Goal: Information Seeking & Learning: Learn about a topic

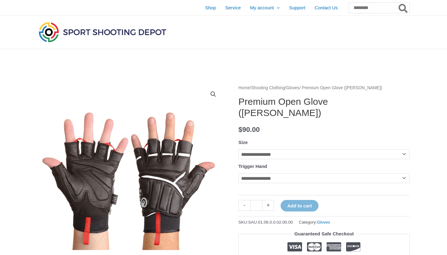
click at [118, 34] on img at bounding box center [102, 31] width 130 height 23
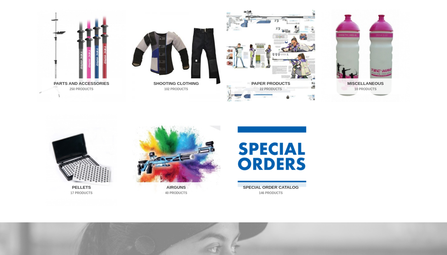
scroll to position [324, 0]
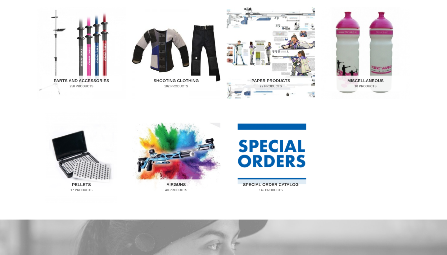
click at [186, 43] on img "Visit product category Shooting Clothing" at bounding box center [176, 53] width 88 height 92
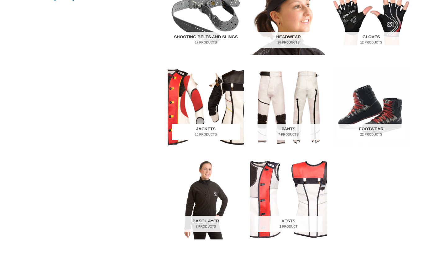
scroll to position [188, 0]
click at [360, 107] on img "Visit product category Footwear" at bounding box center [371, 107] width 76 height 80
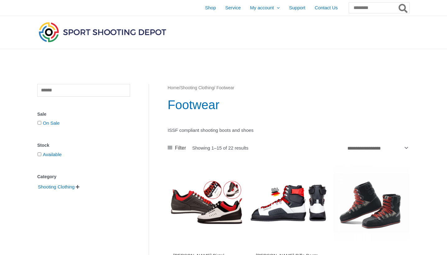
click at [135, 29] on img at bounding box center [102, 31] width 130 height 23
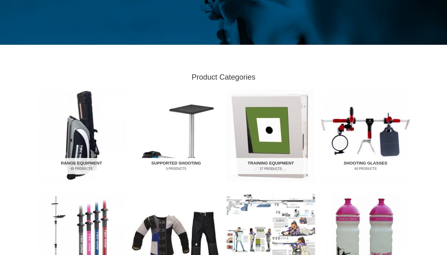
scroll to position [138, 0]
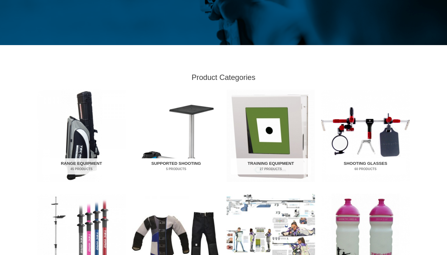
click at [201, 134] on img "Visit product category Supported Shooting" at bounding box center [176, 135] width 88 height 92
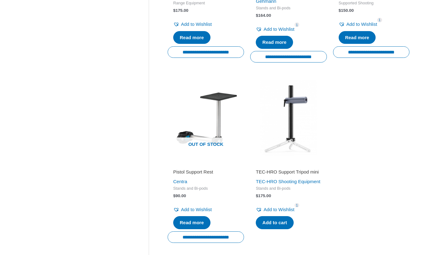
scroll to position [259, 0]
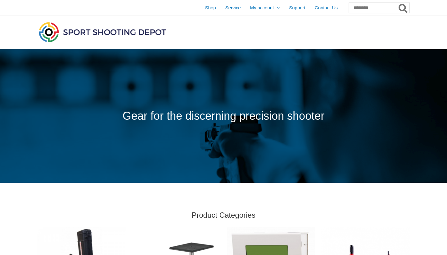
scroll to position [138, 0]
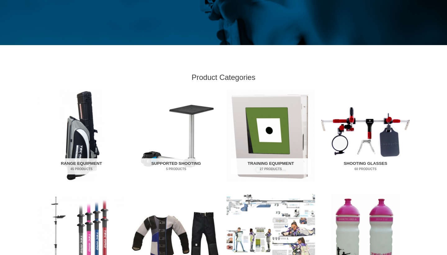
click at [380, 126] on img "Visit product category Shooting Glasses" at bounding box center [365, 135] width 88 height 92
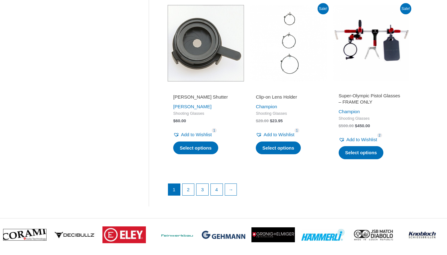
scroll to position [852, 0]
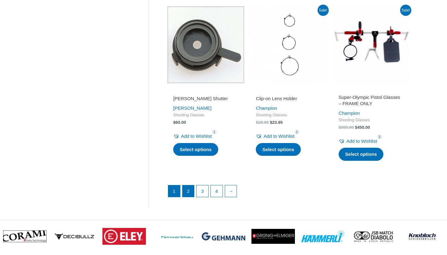
click at [189, 186] on link "2" at bounding box center [189, 191] width 12 height 12
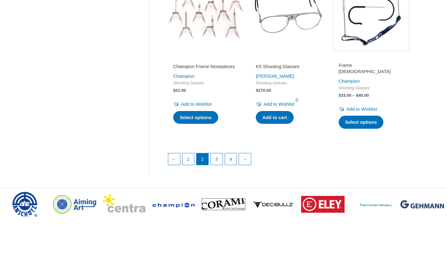
scroll to position [902, 0]
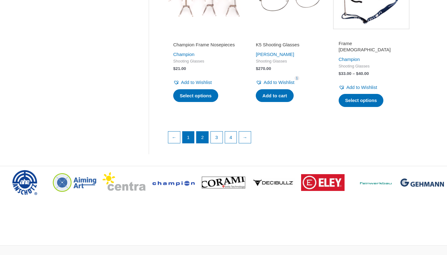
click at [187, 133] on link "1" at bounding box center [189, 137] width 12 height 12
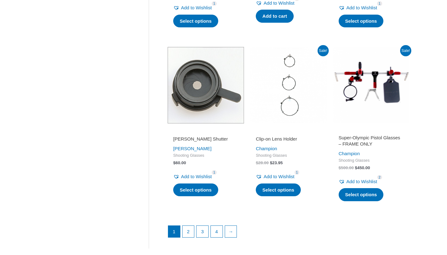
scroll to position [808, 0]
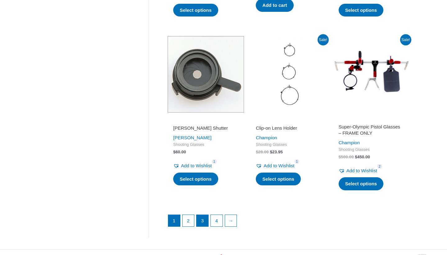
click at [207, 219] on link "3" at bounding box center [203, 221] width 12 height 12
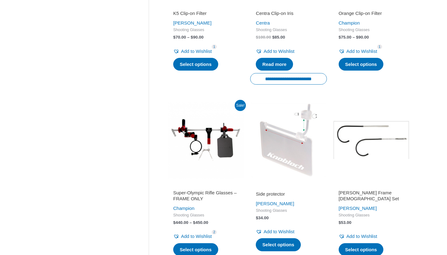
scroll to position [848, 0]
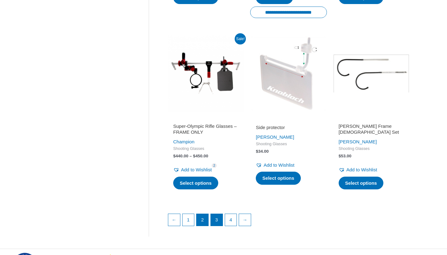
click at [201, 214] on link "2" at bounding box center [203, 220] width 12 height 12
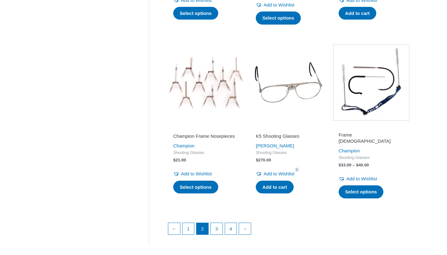
scroll to position [812, 0]
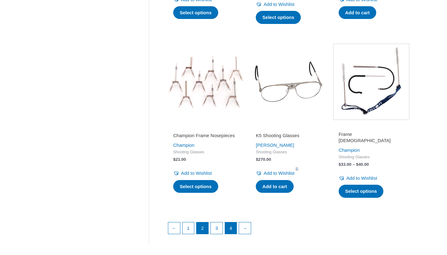
click at [232, 222] on link "4" at bounding box center [231, 228] width 12 height 12
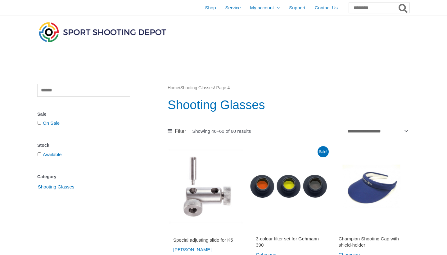
click at [119, 31] on img at bounding box center [102, 31] width 130 height 23
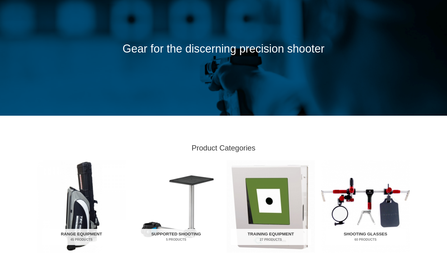
scroll to position [158, 0]
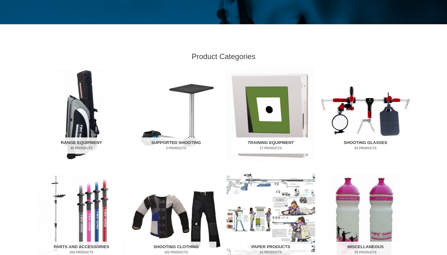
click at [261, 108] on img "Visit product category Training Equipment" at bounding box center [271, 115] width 88 height 92
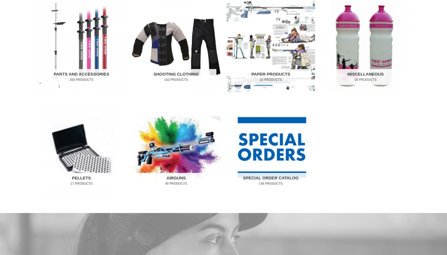
click at [93, 142] on img "Visit product category Pellets" at bounding box center [81, 150] width 88 height 92
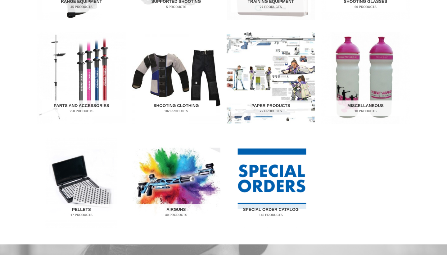
scroll to position [297, 0]
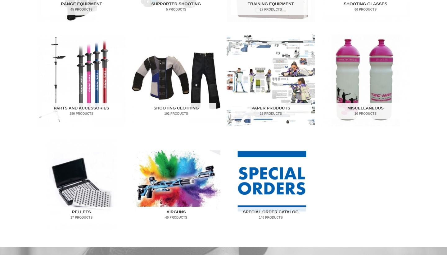
click at [193, 179] on img "Visit product category Airguns" at bounding box center [176, 184] width 88 height 92
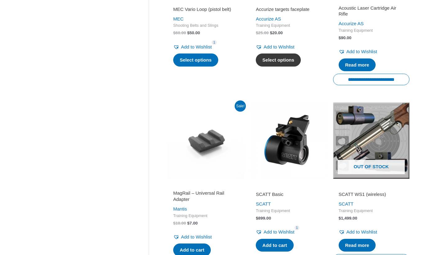
scroll to position [839, 0]
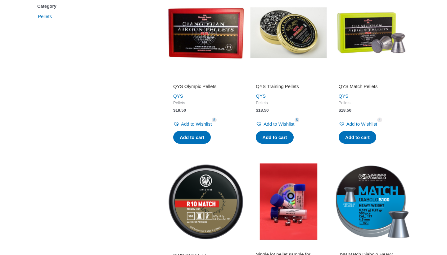
scroll to position [164, 0]
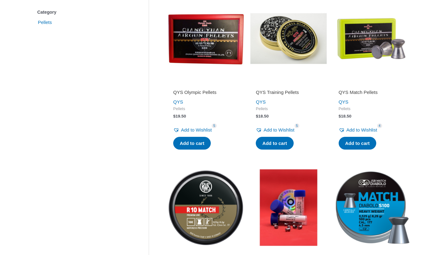
click at [294, 35] on img at bounding box center [288, 38] width 76 height 76
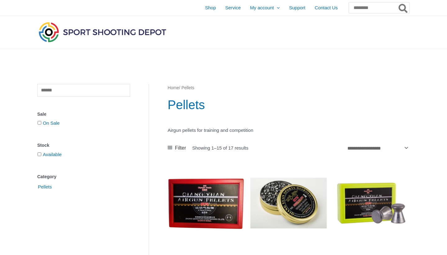
scroll to position [0, 0]
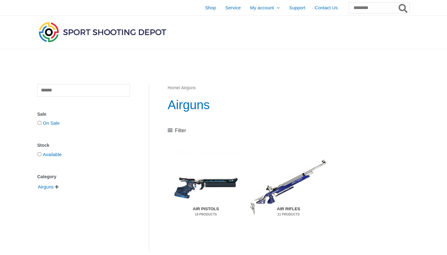
scroll to position [44, 0]
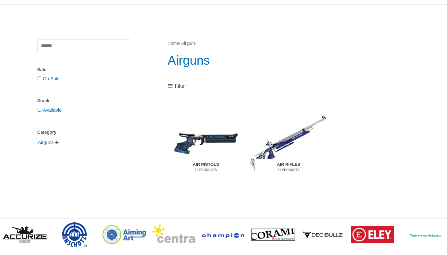
click at [284, 137] on img "Visit product category Air Rifles" at bounding box center [288, 142] width 76 height 80
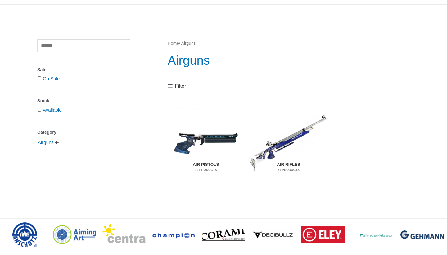
click at [207, 125] on img "Visit product category Air Pistols" at bounding box center [206, 142] width 76 height 80
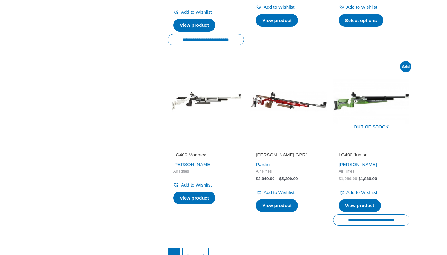
scroll to position [830, 0]
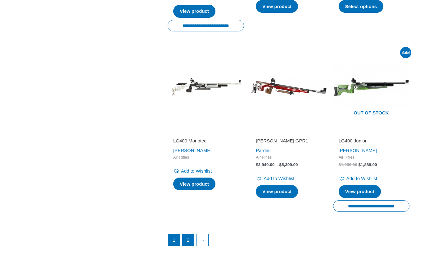
click at [186, 241] on link "2" at bounding box center [189, 240] width 12 height 12
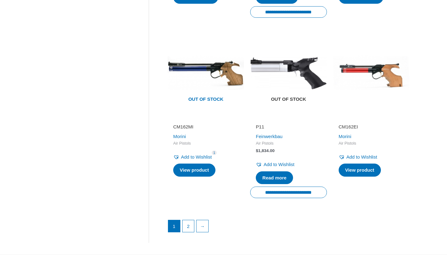
scroll to position [865, 0]
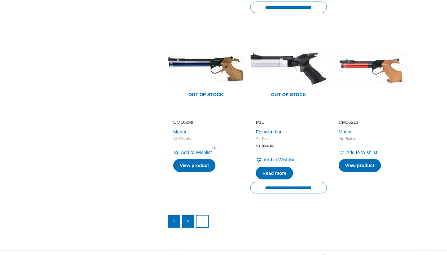
click at [188, 215] on link "2" at bounding box center [189, 221] width 12 height 12
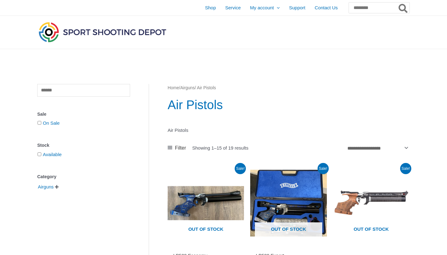
scroll to position [0, 0]
click at [75, 33] on img at bounding box center [102, 31] width 130 height 23
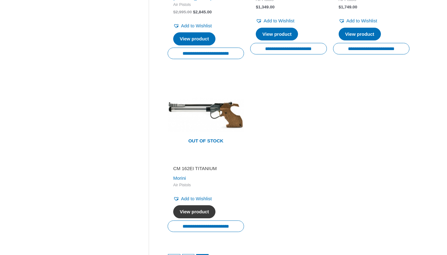
scroll to position [310, 0]
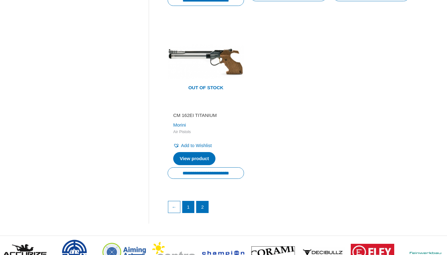
click at [188, 201] on link "1" at bounding box center [189, 207] width 12 height 12
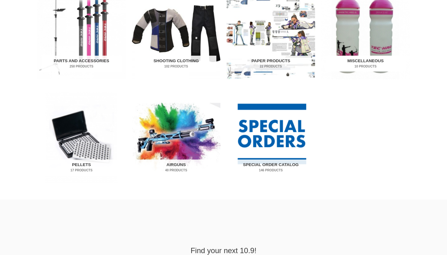
scroll to position [337, 0]
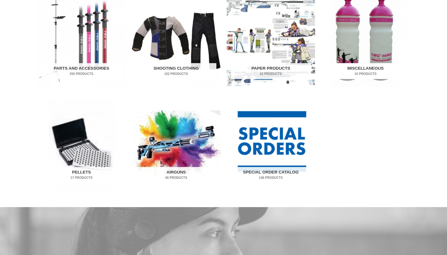
click at [363, 44] on img "Visit product category Miscellaneous" at bounding box center [365, 40] width 88 height 92
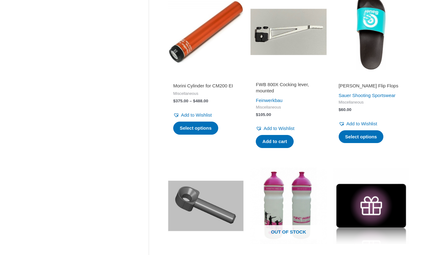
scroll to position [527, 0]
